Goal: Task Accomplishment & Management: Use online tool/utility

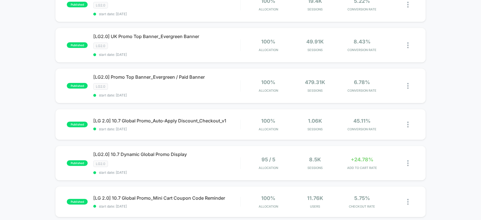
scroll to position [83, 0]
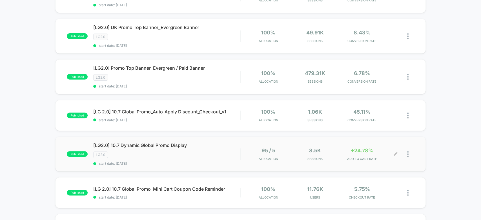
click at [395, 152] on icon at bounding box center [395, 154] width 4 height 4
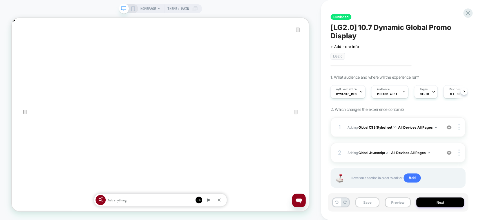
scroll to position [9, 0]
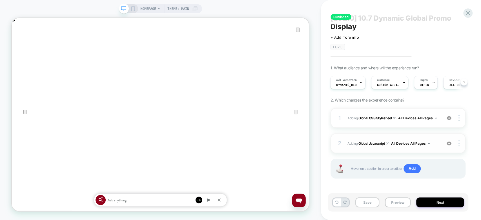
click at [440, 147] on div "2 Adding Global Javascript on All Devices All Pages Add Before Add After Target…" at bounding box center [397, 143] width 135 height 20
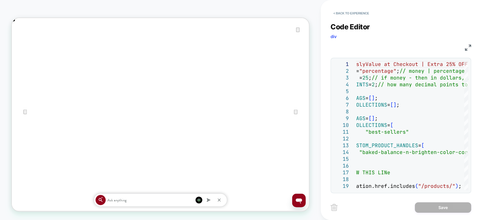
scroll to position [0, 792]
click at [469, 48] on img at bounding box center [468, 48] width 6 height 6
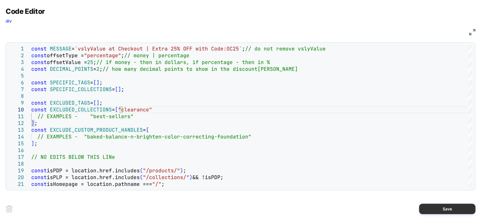
scroll to position [0, 0]
type textarea "**********"
click at [446, 205] on button "Save" at bounding box center [447, 208] width 56 height 10
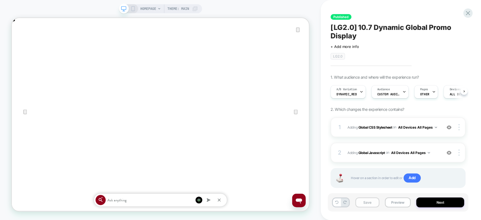
click at [367, 205] on button "Save" at bounding box center [367, 202] width 24 height 10
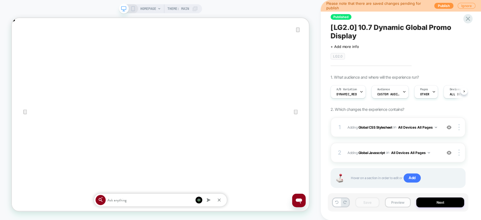
click at [406, 203] on button "Preview" at bounding box center [398, 202] width 26 height 10
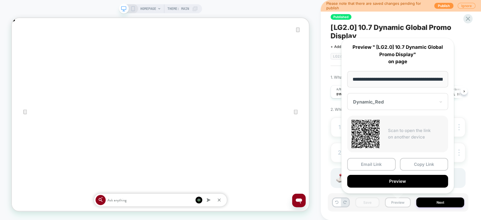
scroll to position [0, 20]
click at [426, 165] on button "Copy Link" at bounding box center [424, 164] width 48 height 13
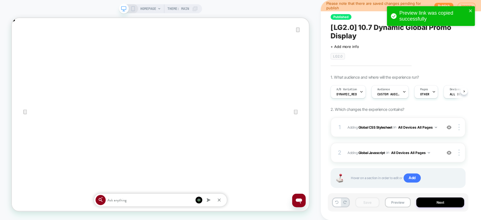
scroll to position [0, 792]
click at [440, 150] on div "2 Adding Global Javascript on All Devices All Pages Add Before Add After Target…" at bounding box center [397, 153] width 135 height 20
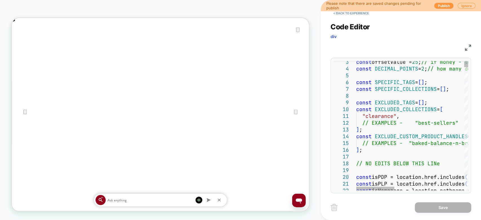
scroll to position [0, 0]
type textarea "**********"
click at [420, 205] on button "Save" at bounding box center [443, 207] width 56 height 10
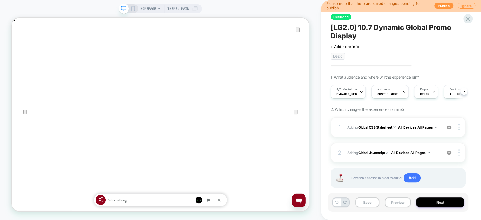
scroll to position [0, 0]
click at [360, 203] on button "Save" at bounding box center [367, 202] width 24 height 10
click at [391, 203] on button "Preview" at bounding box center [398, 202] width 26 height 10
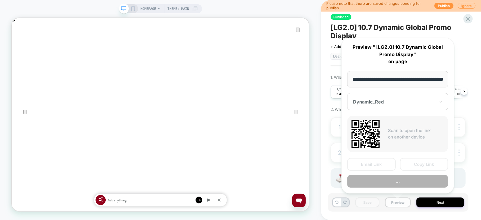
scroll to position [0, 20]
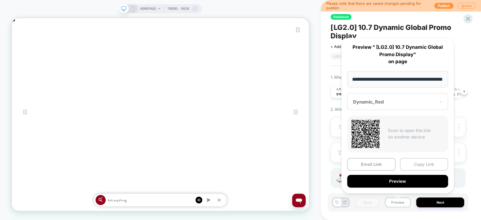
click at [415, 161] on button "Copy Link" at bounding box center [424, 164] width 48 height 13
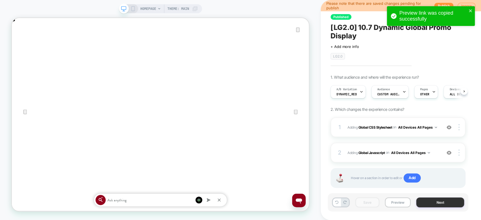
scroll to position [0, 0]
click at [446, 200] on button "Next" at bounding box center [440, 202] width 48 height 10
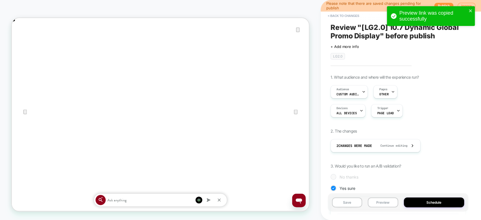
scroll to position [361, 0]
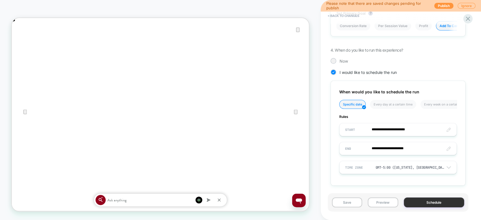
click at [432, 202] on button "Schedule" at bounding box center [434, 202] width 61 height 10
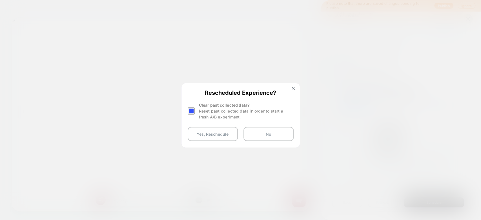
click at [189, 110] on div at bounding box center [191, 110] width 7 height 7
click at [215, 139] on button "Yes, Reschedule" at bounding box center [213, 134] width 50 height 14
